Goal: Check status: Check status

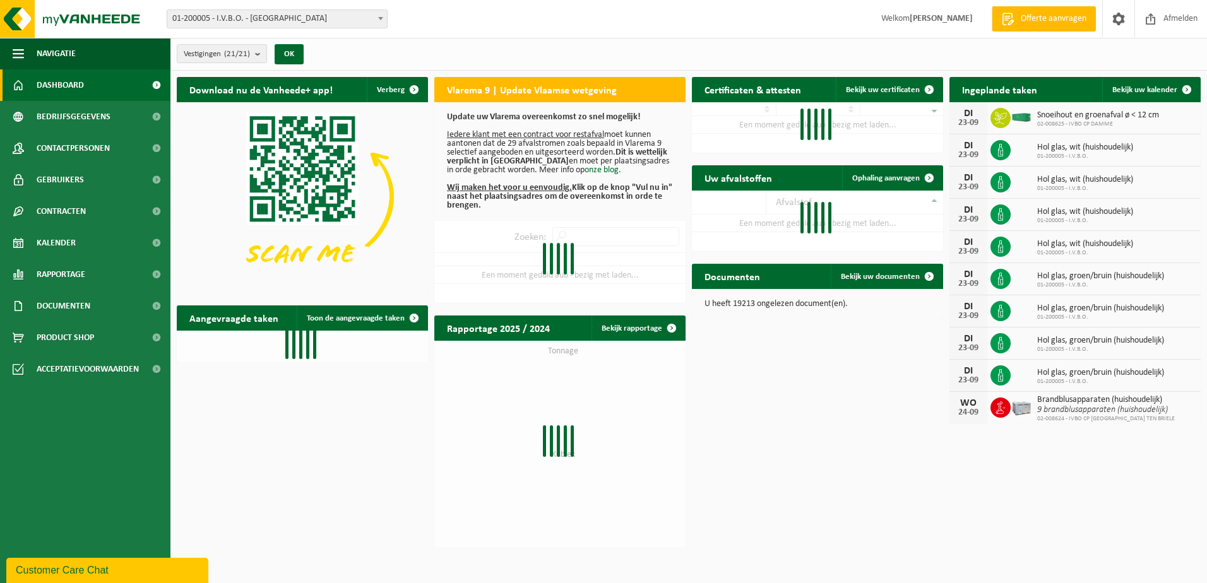
click at [378, 25] on span at bounding box center [380, 18] width 13 height 16
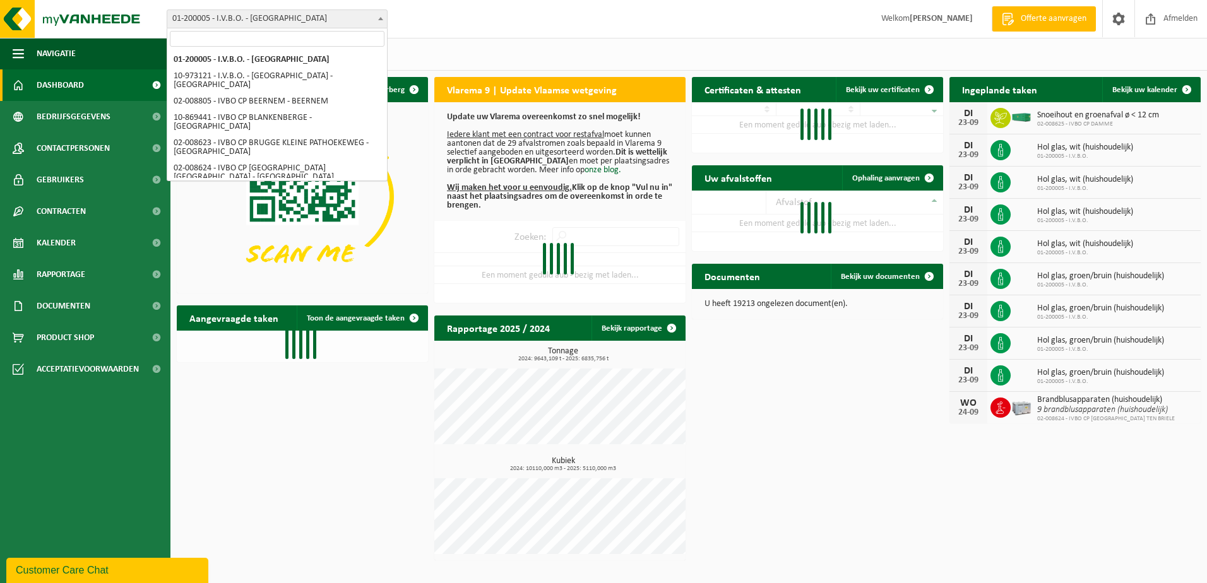
click at [306, 184] on img at bounding box center [302, 196] width 251 height 189
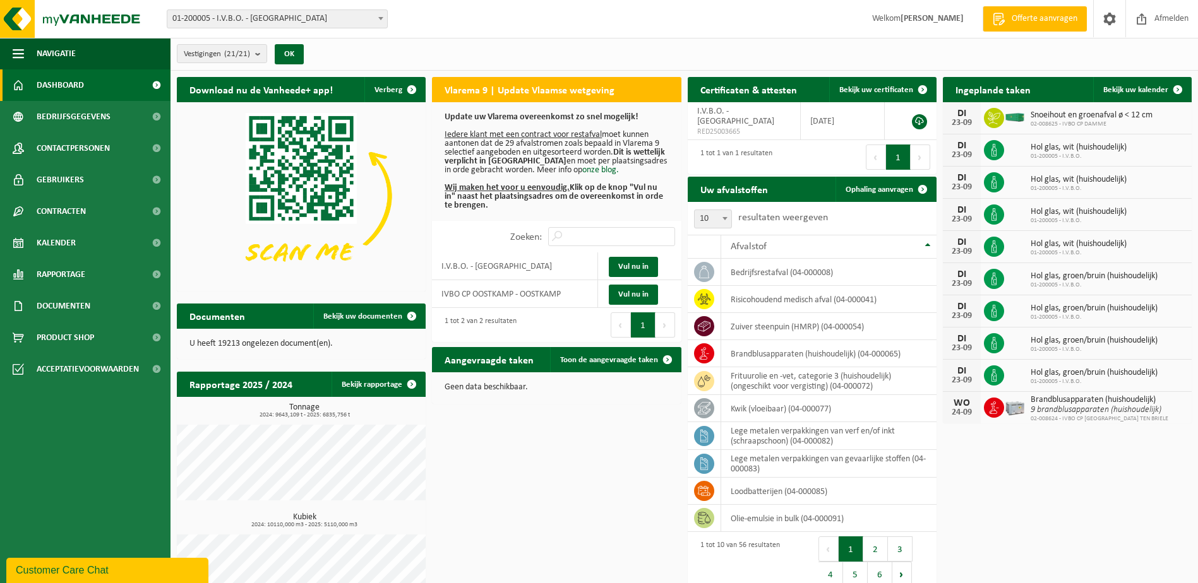
click at [381, 20] on span at bounding box center [380, 18] width 13 height 16
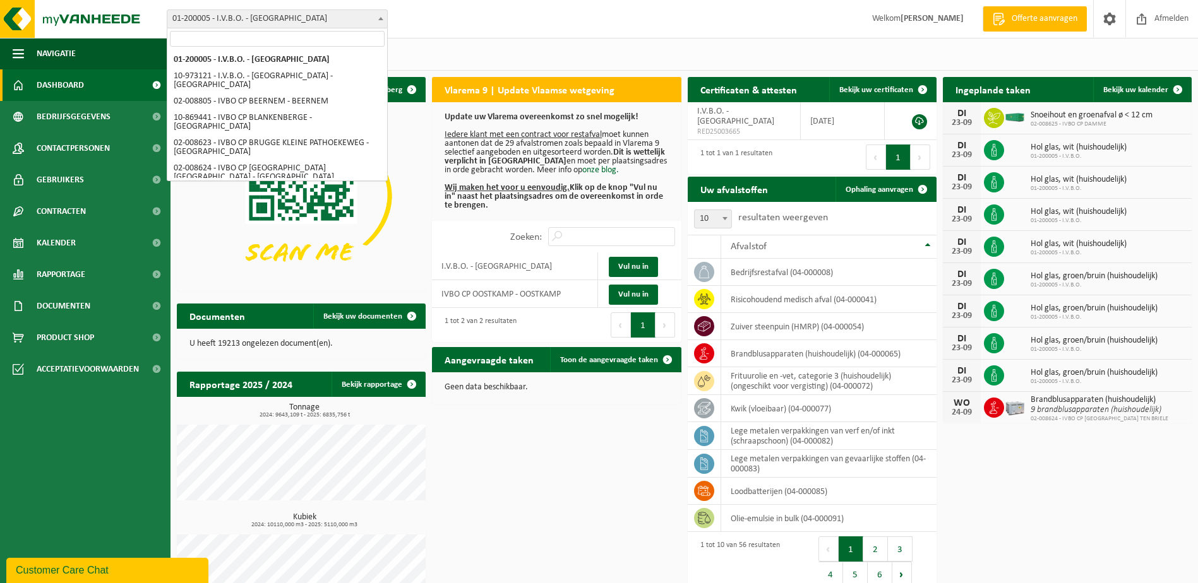
select select "5344"
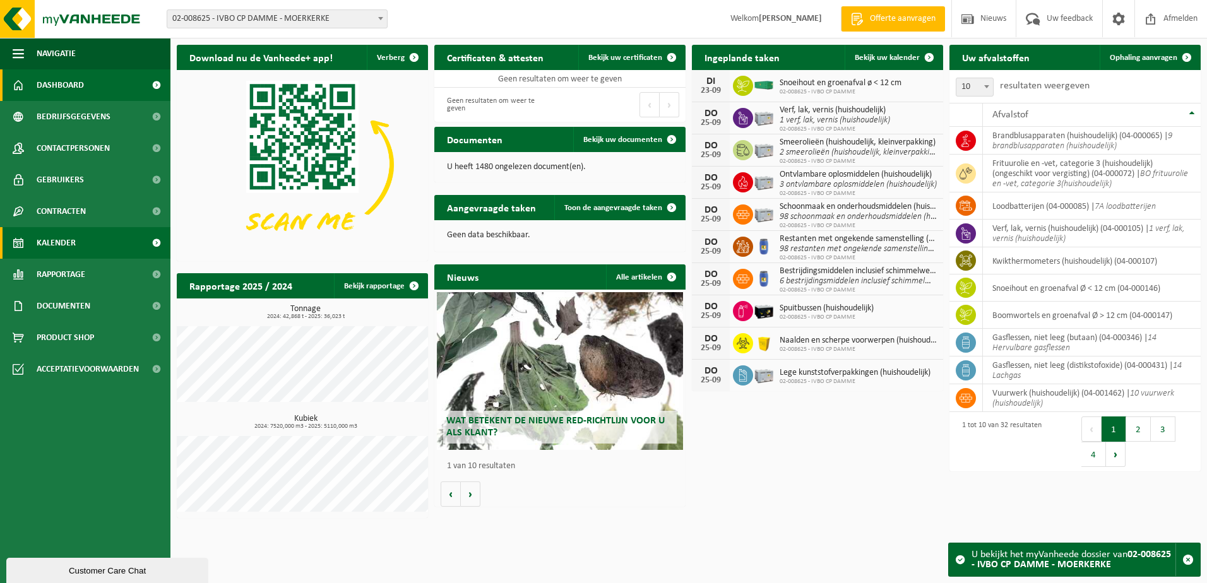
click at [95, 247] on link "Kalender" at bounding box center [85, 243] width 170 height 32
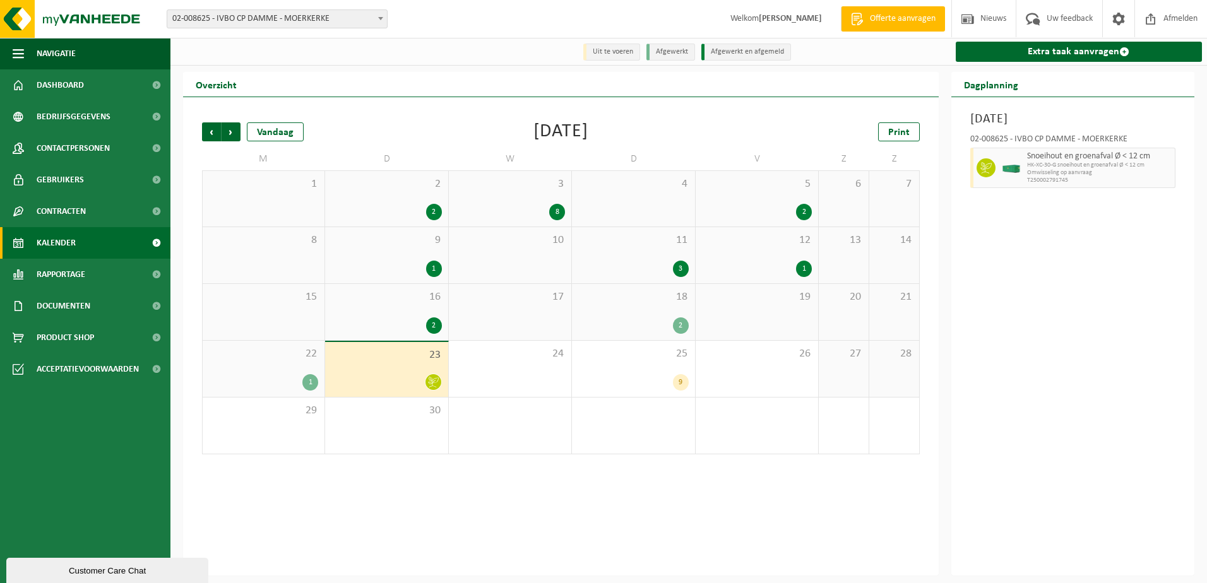
click at [372, 364] on div "23" at bounding box center [386, 369] width 122 height 55
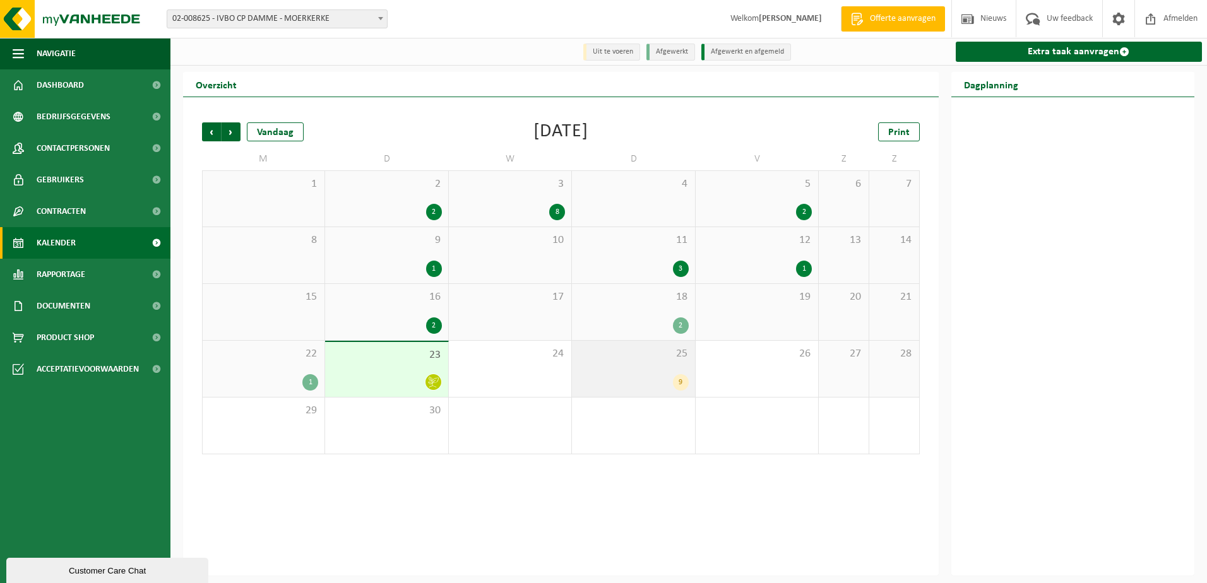
click at [687, 386] on div "9" at bounding box center [681, 382] width 16 height 16
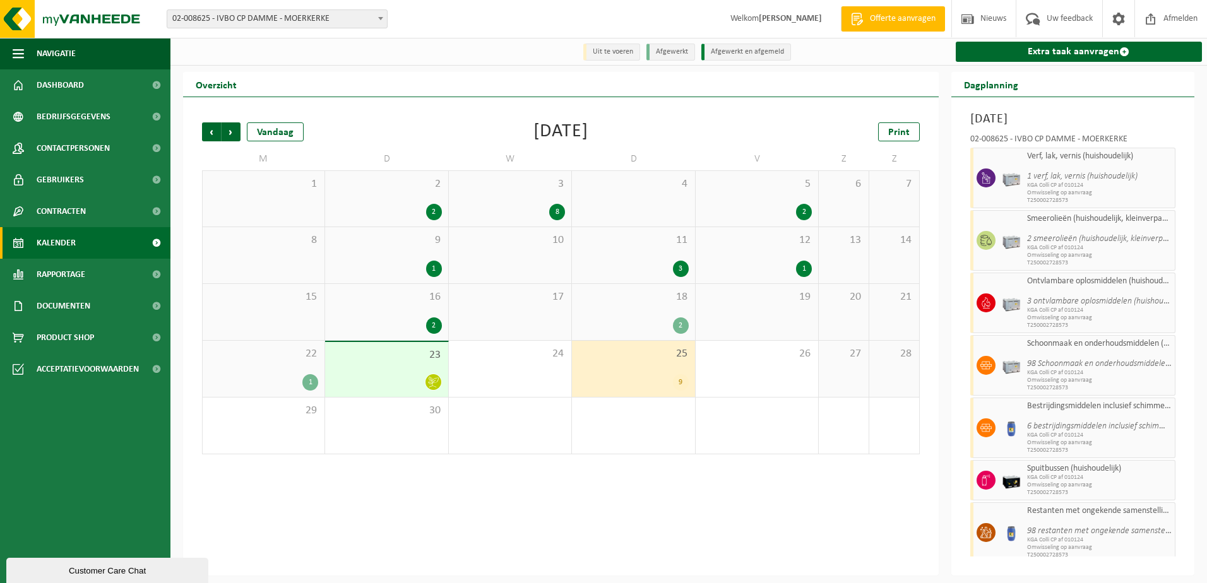
click at [435, 384] on icon at bounding box center [433, 382] width 11 height 11
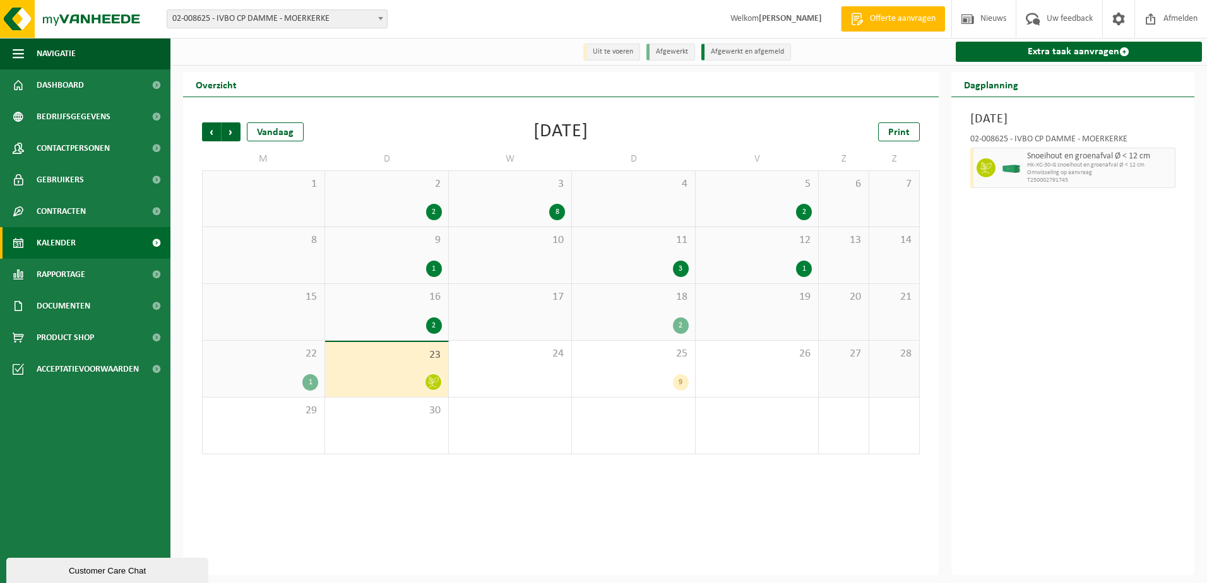
click at [312, 383] on div "1" at bounding box center [310, 382] width 16 height 16
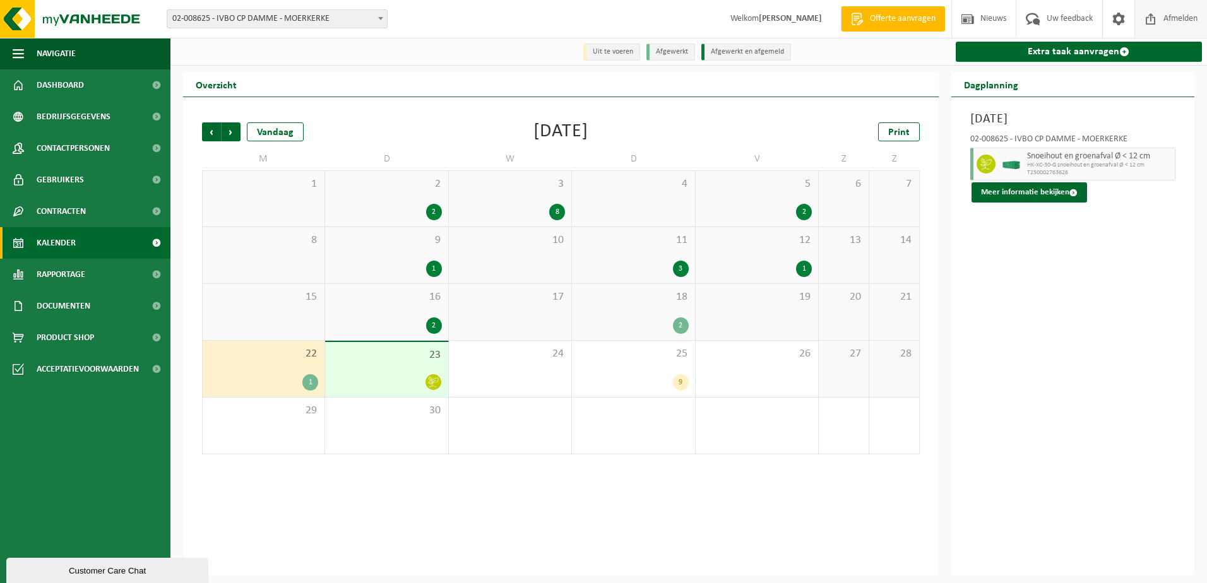
drag, startPoint x: 1170, startPoint y: 18, endPoint x: 1162, endPoint y: 15, distance: 8.8
click at [1170, 18] on span "Afmelden" at bounding box center [1180, 18] width 40 height 37
